Goal: Task Accomplishment & Management: Use online tool/utility

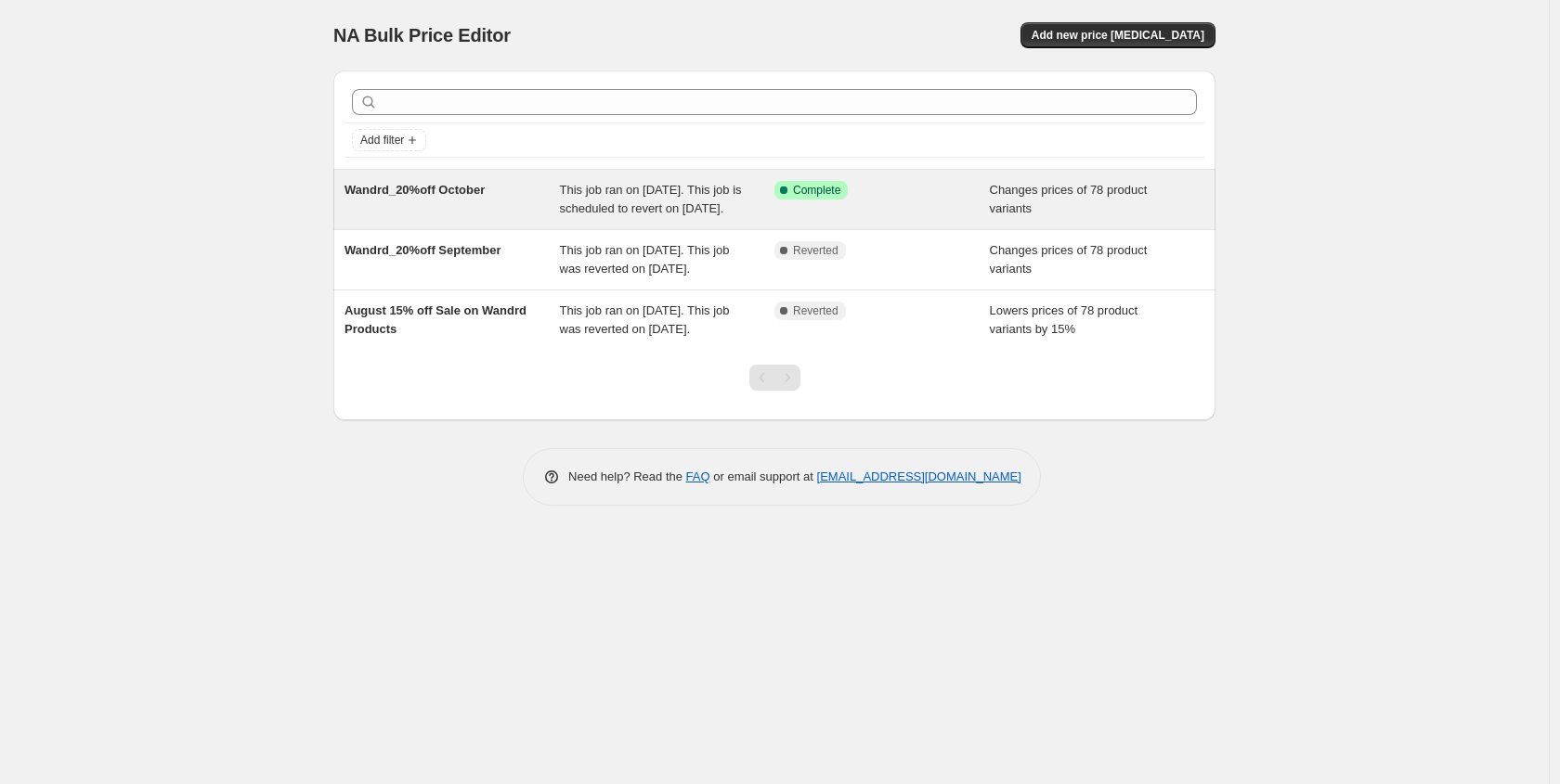
click at [939, 199] on div "Success Complete Complete" at bounding box center [869, 190] width 188 height 19
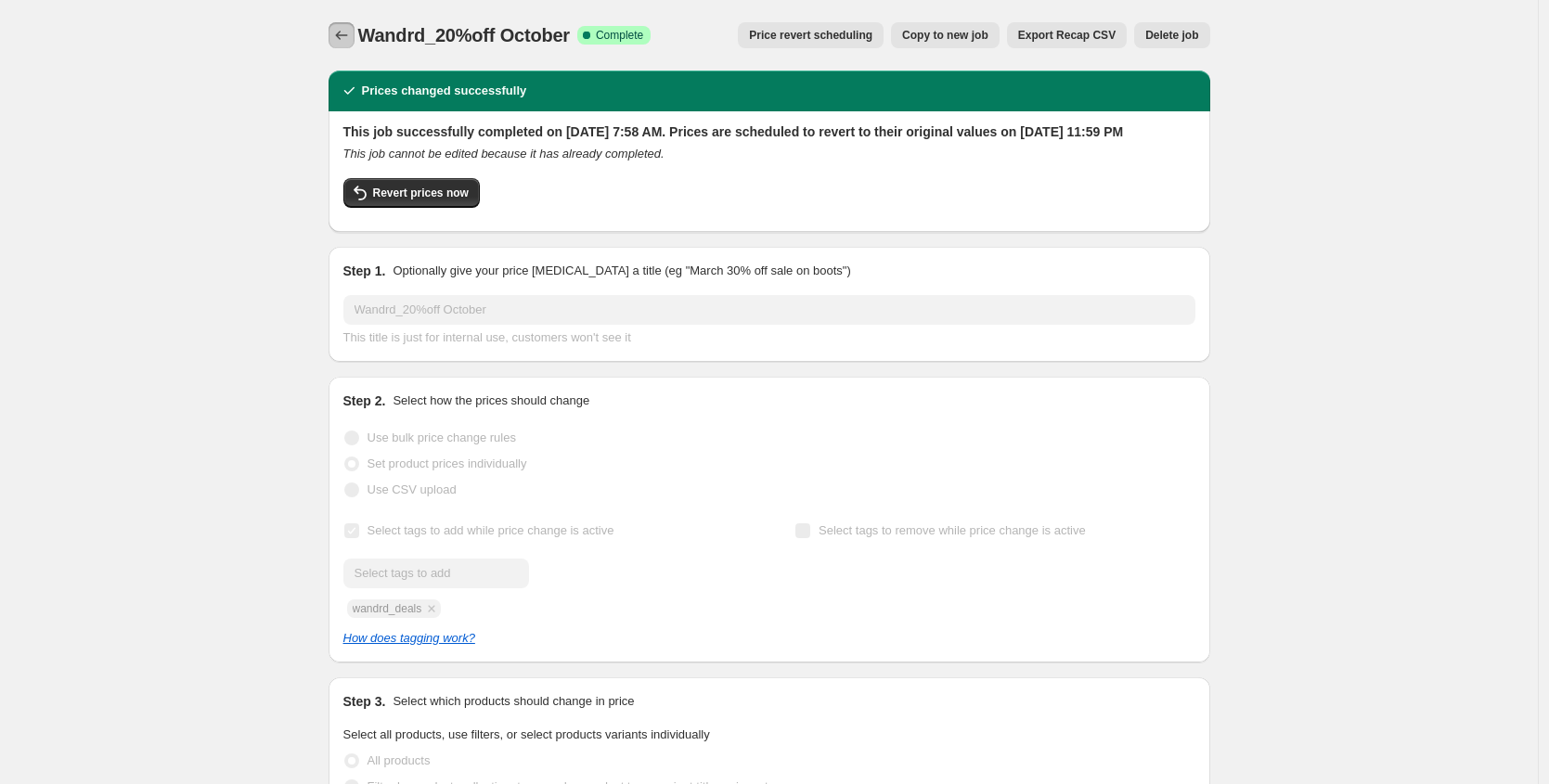
click at [339, 36] on icon "Price change jobs" at bounding box center [341, 35] width 19 height 19
